Goal: Book appointment/travel/reservation

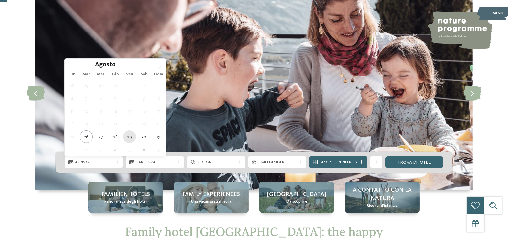
type div "[DATE]"
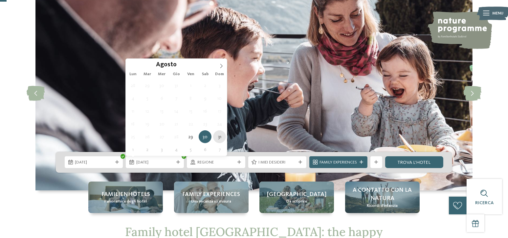
type div "[DATE]"
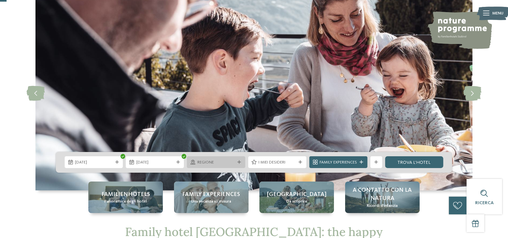
click at [235, 163] on div "Regione" at bounding box center [216, 162] width 40 height 6
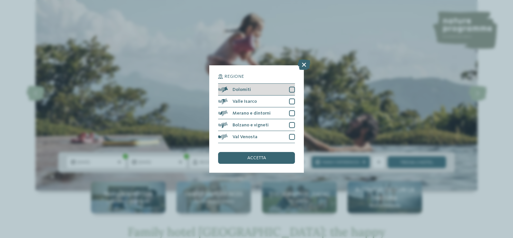
click at [290, 90] on div at bounding box center [292, 90] width 6 height 6
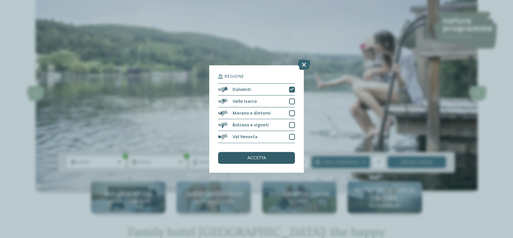
click at [263, 158] on span "accetta" at bounding box center [256, 158] width 19 height 5
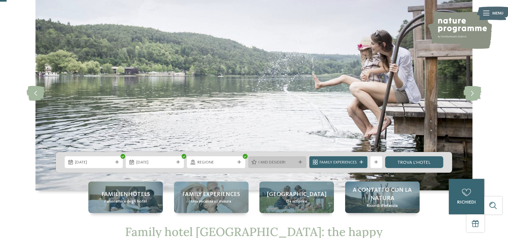
click at [292, 162] on span "I miei desideri" at bounding box center [276, 162] width 37 height 6
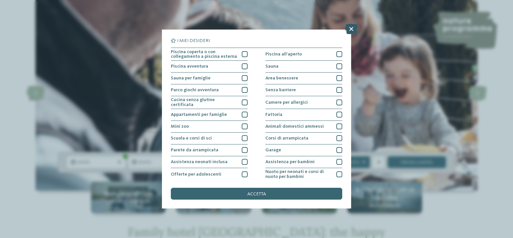
click at [353, 29] on icon at bounding box center [351, 29] width 13 height 11
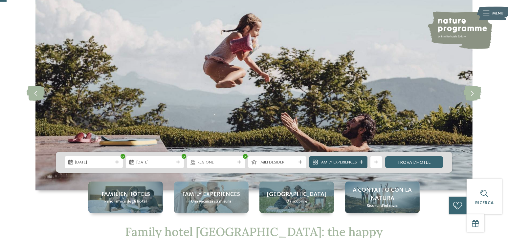
click at [346, 162] on span "Family Experiences" at bounding box center [337, 162] width 37 height 6
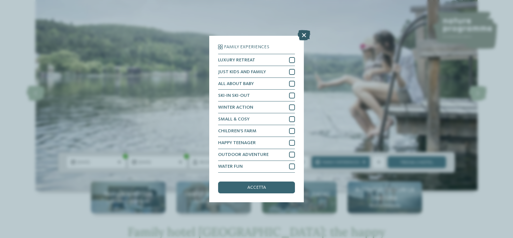
click at [304, 33] on icon at bounding box center [303, 35] width 13 height 11
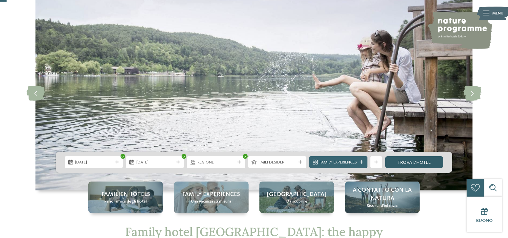
click at [409, 160] on link "trova l’hotel" at bounding box center [414, 162] width 58 height 12
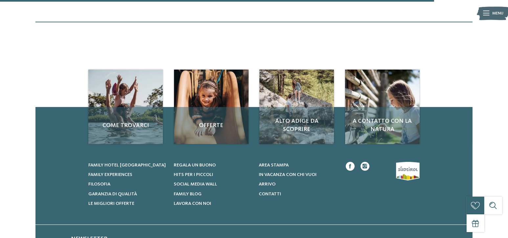
scroll to position [1010, 0]
